Goal: Check status: Check status

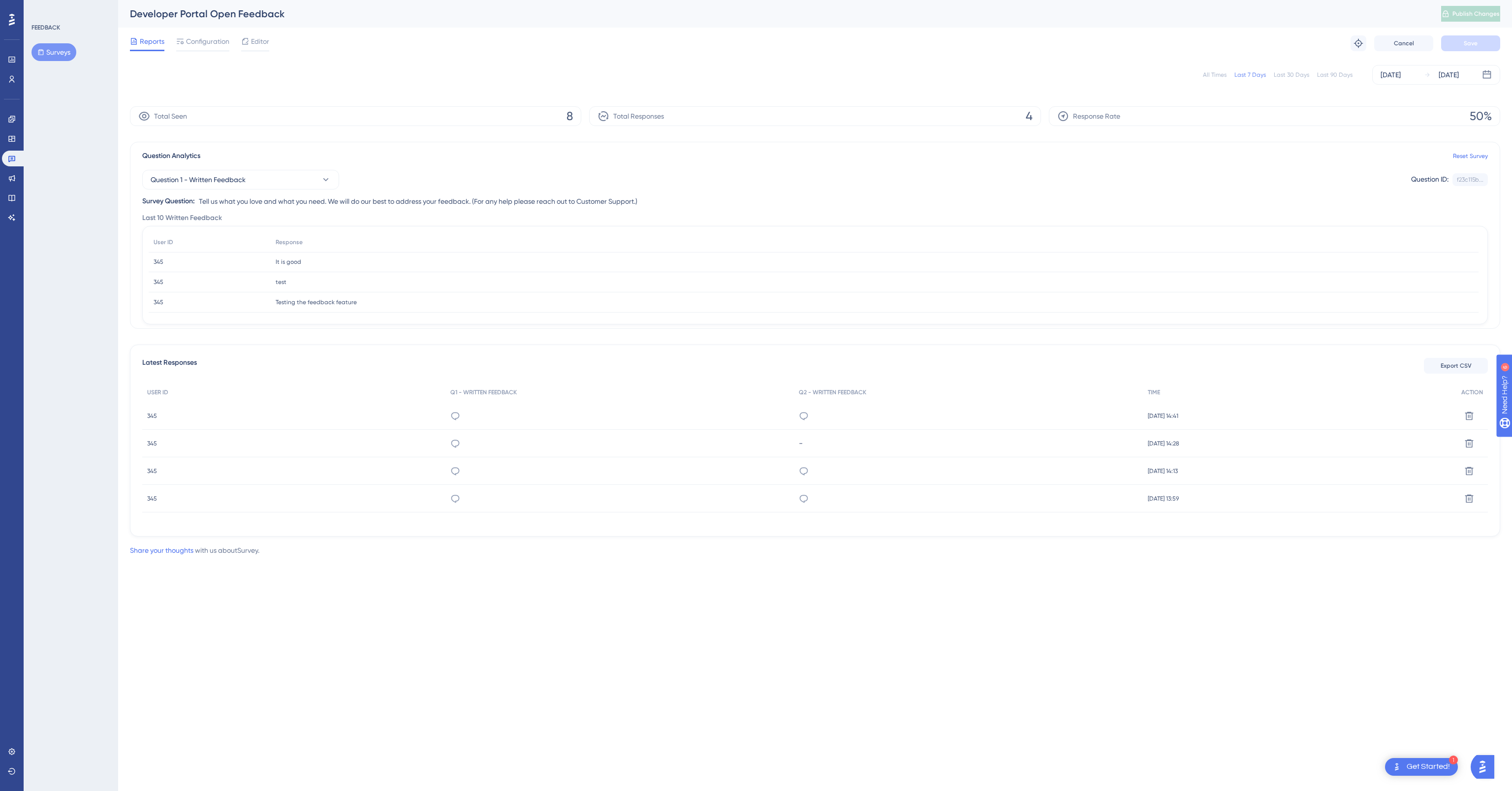
click at [353, 411] on div "345 345" at bounding box center [293, 415] width 303 height 28
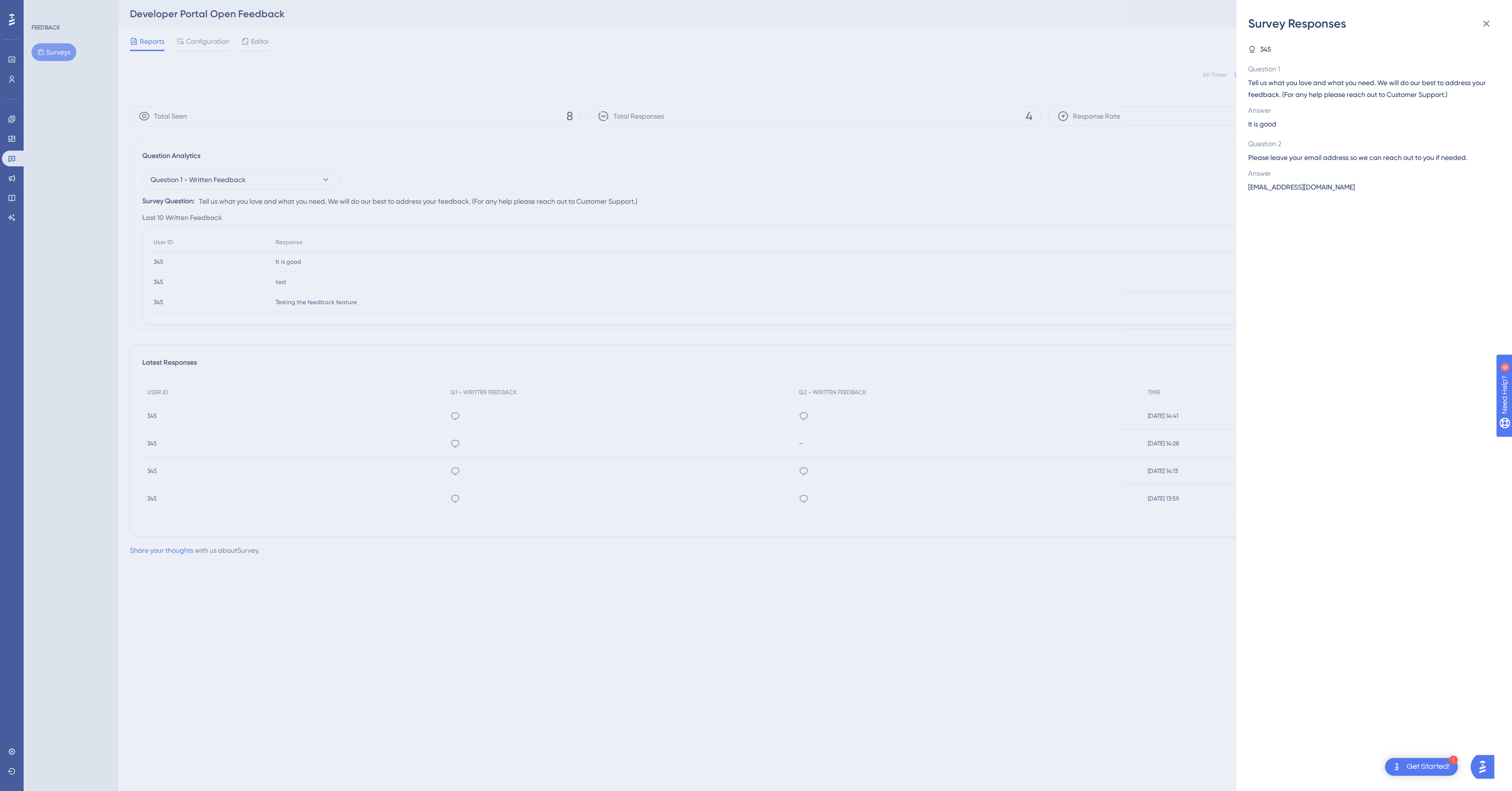
click at [144, 549] on div "Survey Responses 345 Question 1 Tell us what you love and what you need. We wil…" at bounding box center [756, 396] width 1512 height 791
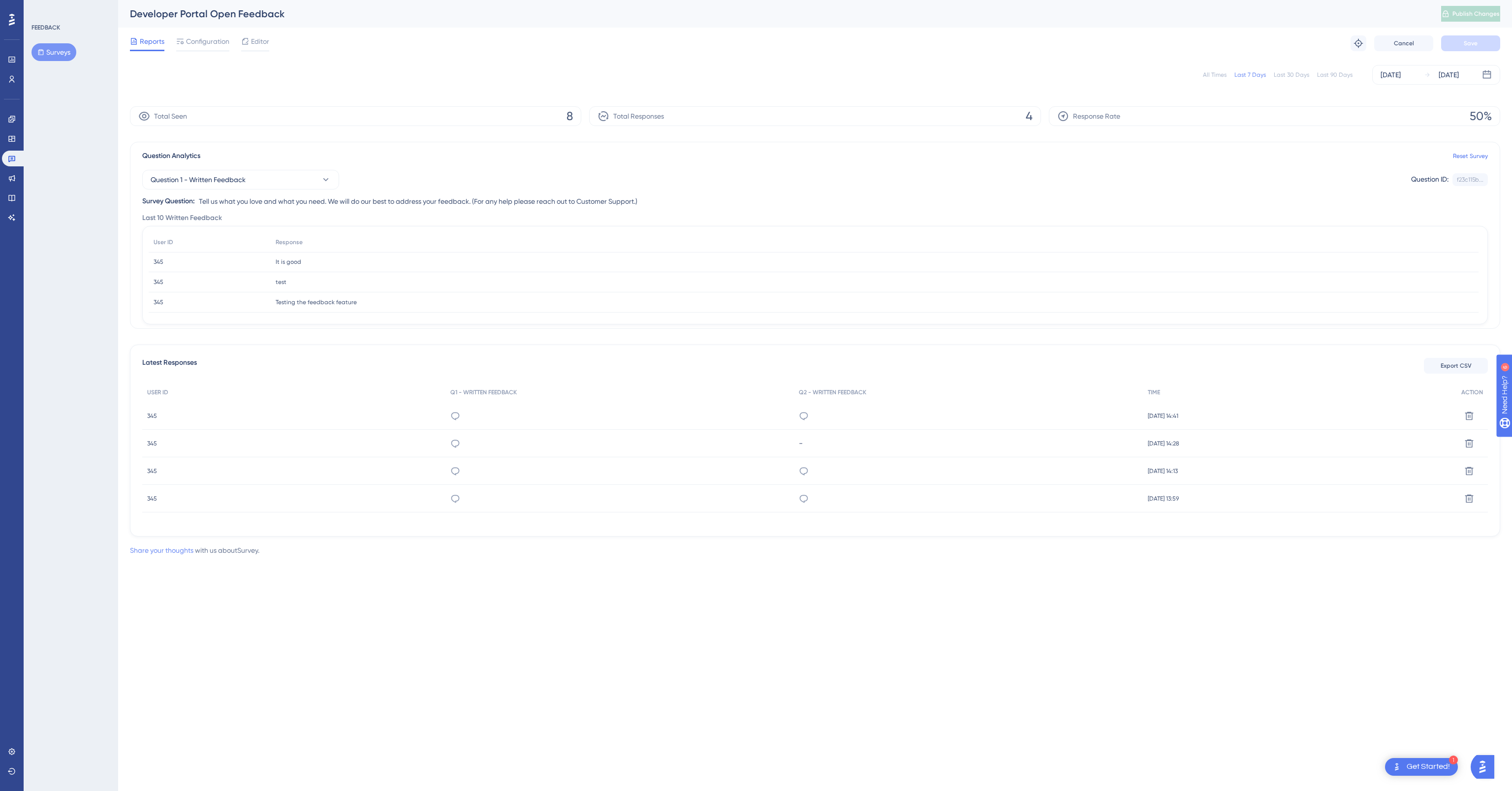
click at [145, 550] on link "Share your thoughts" at bounding box center [161, 550] width 63 height 8
click at [148, 550] on link "Share your thoughts" at bounding box center [161, 550] width 63 height 8
